Goal: Task Accomplishment & Management: Use online tool/utility

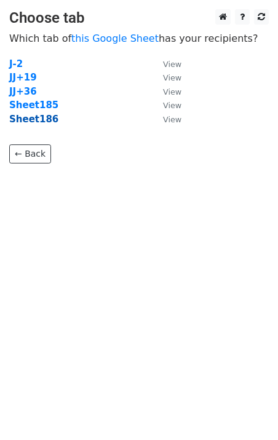
click at [44, 120] on strong "Sheet186" at bounding box center [33, 119] width 49 height 11
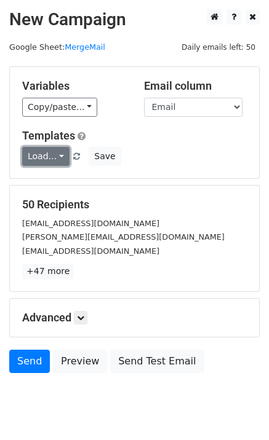
click at [53, 156] on link "Load..." at bounding box center [45, 156] width 47 height 19
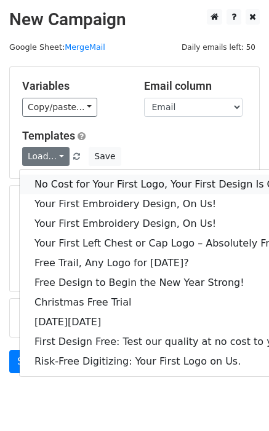
click at [68, 182] on link "No Cost for Your First Logo, Your First Design Is On Us!" at bounding box center [167, 185] width 295 height 20
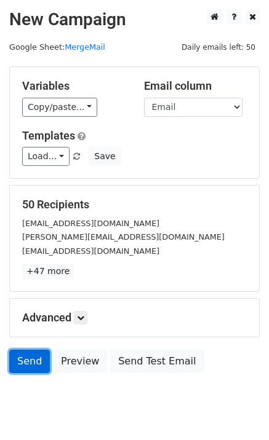
click at [30, 366] on link "Send" at bounding box center [29, 361] width 41 height 23
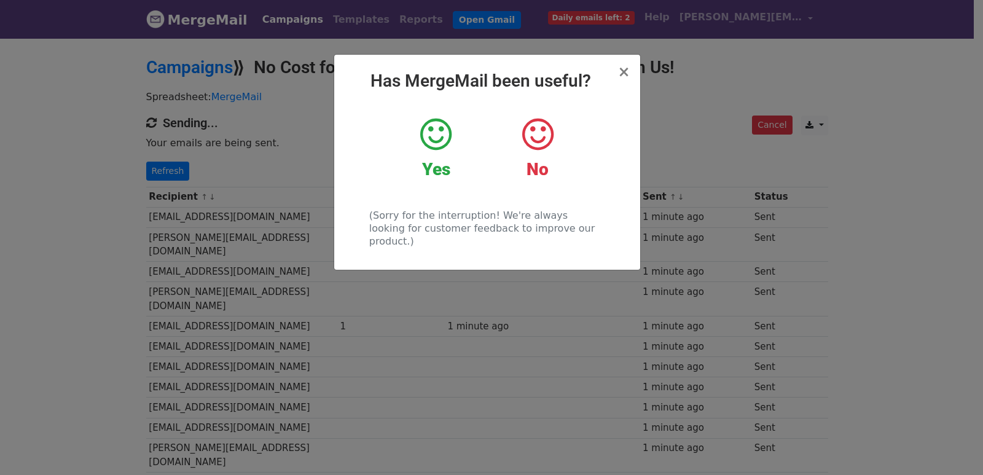
click at [205, 221] on div "× Has MergeMail been useful? Yes No (Sorry for the interruption! We're always l…" at bounding box center [491, 256] width 983 height 438
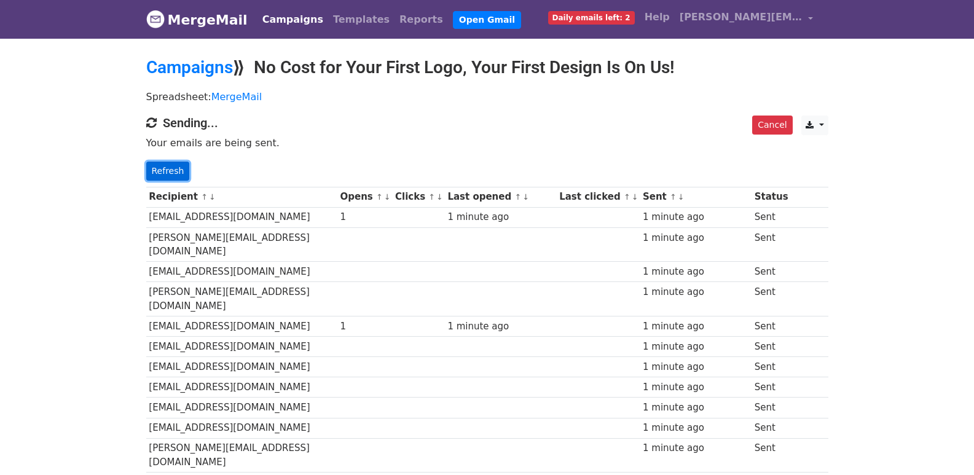
click at [155, 171] on link "Refresh" at bounding box center [168, 171] width 44 height 19
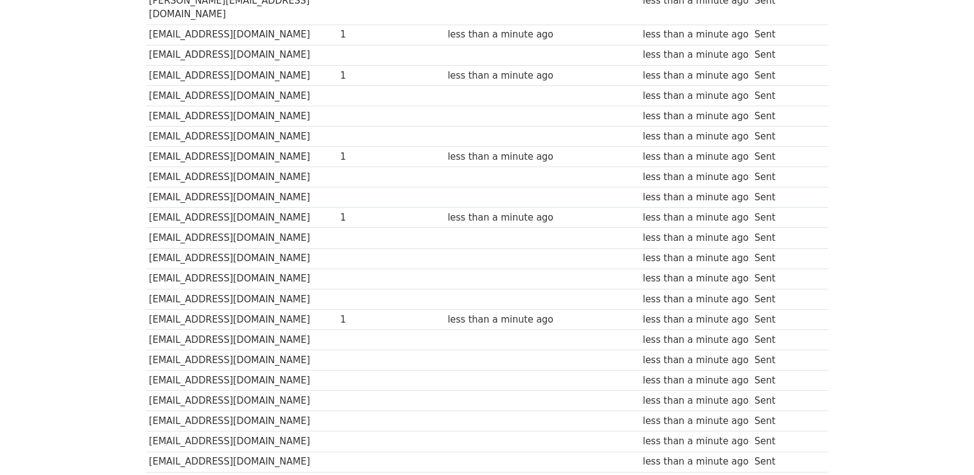
scroll to position [859, 0]
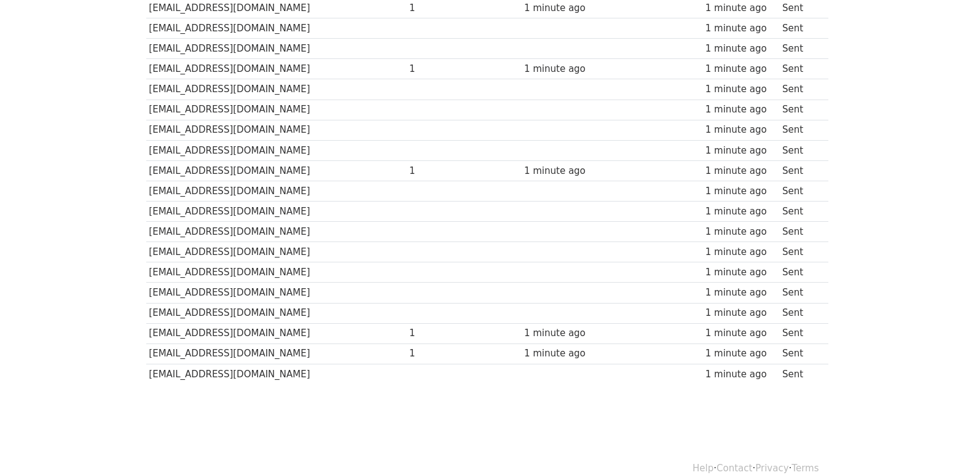
scroll to position [855, 0]
